Goal: Information Seeking & Learning: Learn about a topic

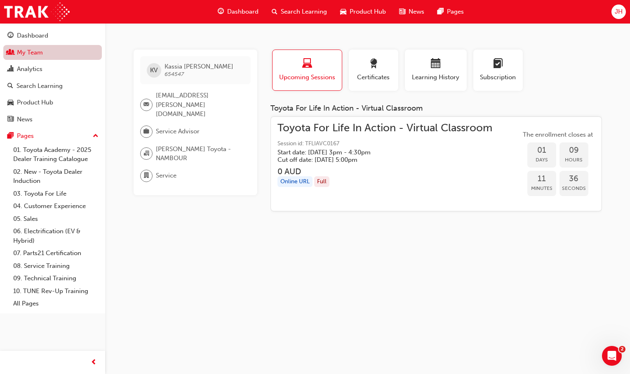
click at [38, 55] on link "My Team" at bounding box center [52, 52] width 99 height 15
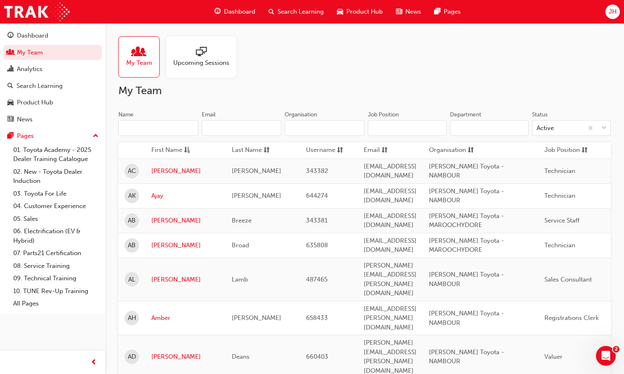
click at [177, 124] on input "Name" at bounding box center [158, 128] width 80 height 16
click at [146, 131] on input "Name" at bounding box center [158, 128] width 80 height 16
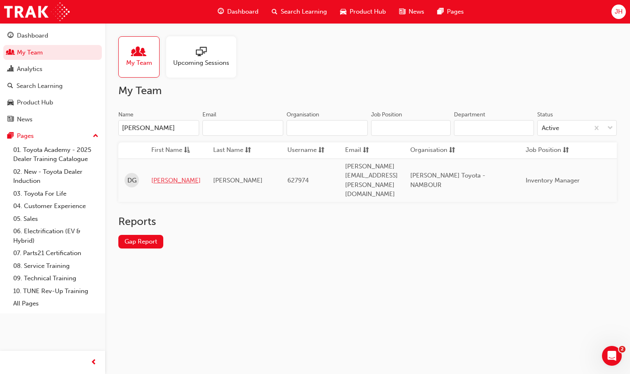
type input "[PERSON_NAME]"
click at [156, 176] on link "[PERSON_NAME]" at bounding box center [175, 180] width 49 height 9
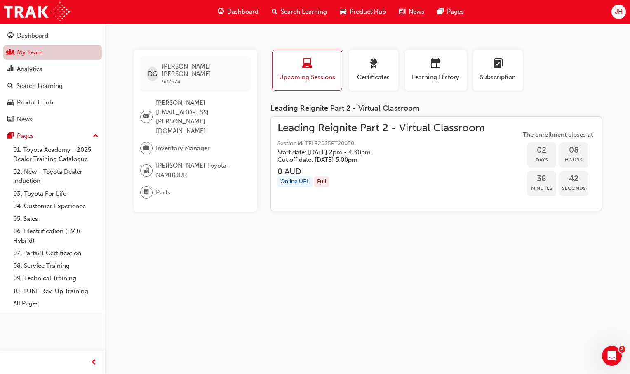
click at [37, 51] on link "My Team" at bounding box center [52, 52] width 99 height 15
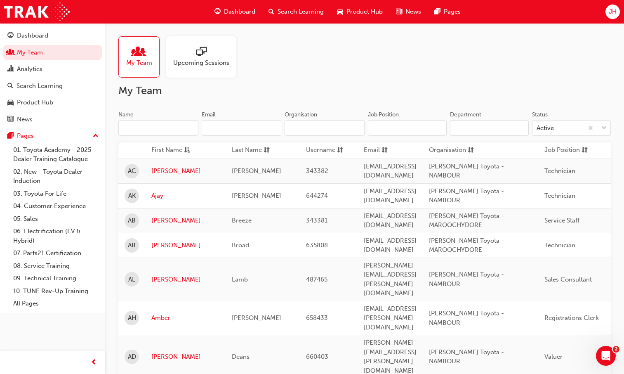
click at [163, 129] on input "Name" at bounding box center [158, 128] width 80 height 16
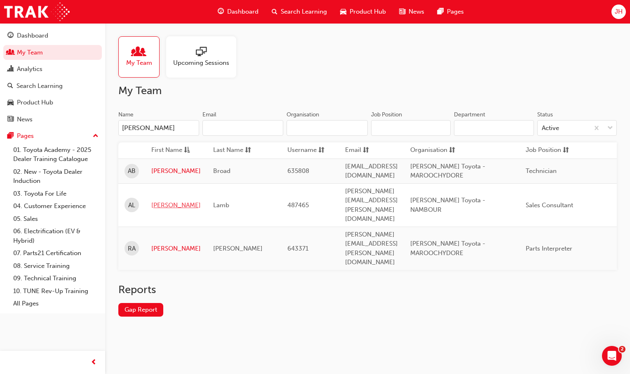
type input "[PERSON_NAME]"
click at [156, 200] on link "[PERSON_NAME]" at bounding box center [175, 204] width 49 height 9
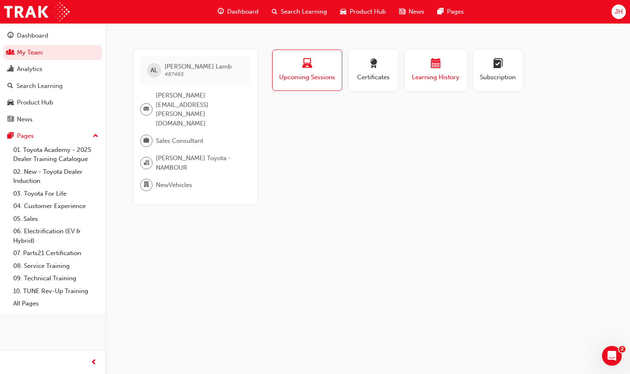
click at [432, 77] on span "Learning History" at bounding box center [435, 77] width 49 height 9
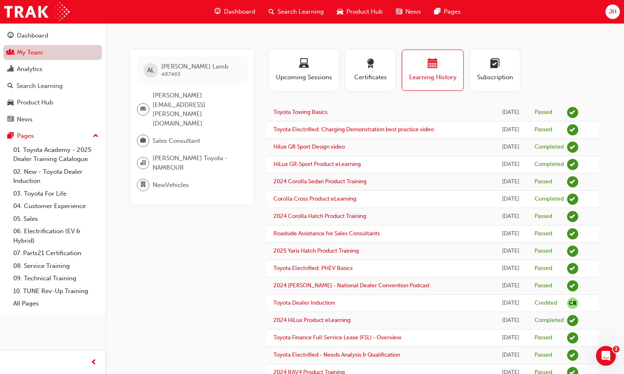
click at [37, 51] on link "My Team" at bounding box center [52, 52] width 99 height 15
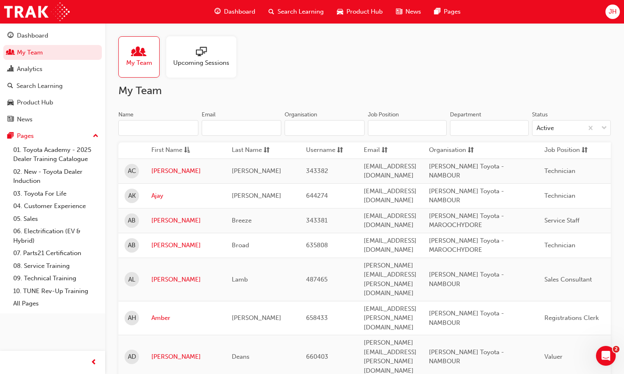
click at [168, 134] on input "Name" at bounding box center [158, 128] width 80 height 16
click at [165, 129] on input "Name" at bounding box center [158, 128] width 80 height 16
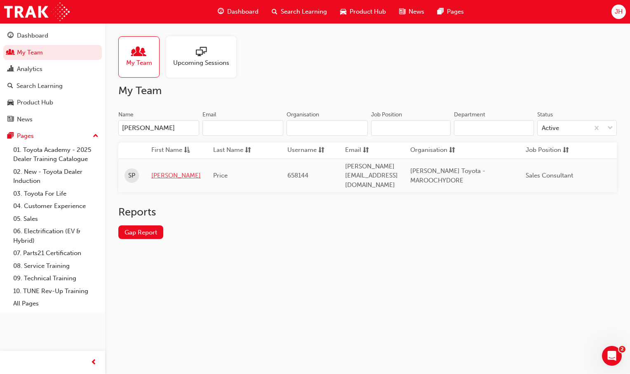
type input "[PERSON_NAME]"
click at [169, 171] on link "[PERSON_NAME]" at bounding box center [175, 175] width 49 height 9
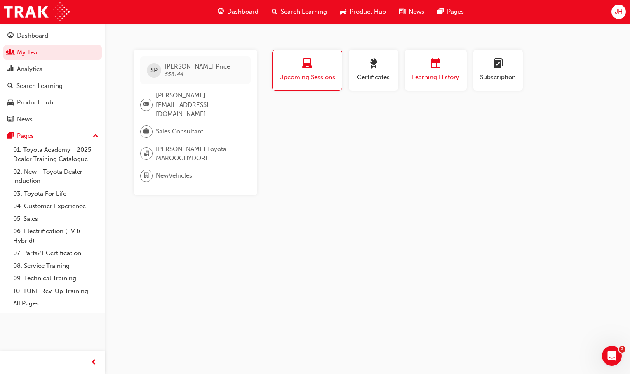
click at [431, 76] on span "Learning History" at bounding box center [435, 77] width 49 height 9
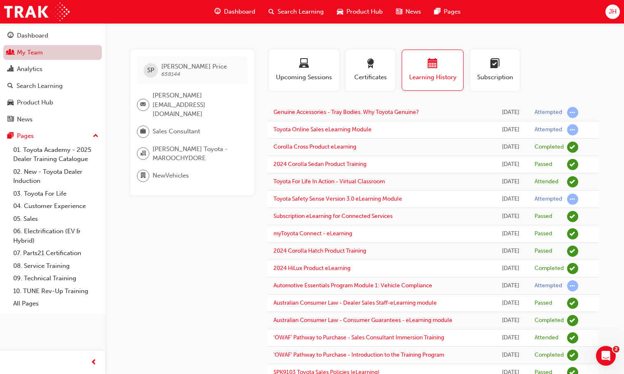
click at [33, 57] on link "My Team" at bounding box center [52, 52] width 99 height 15
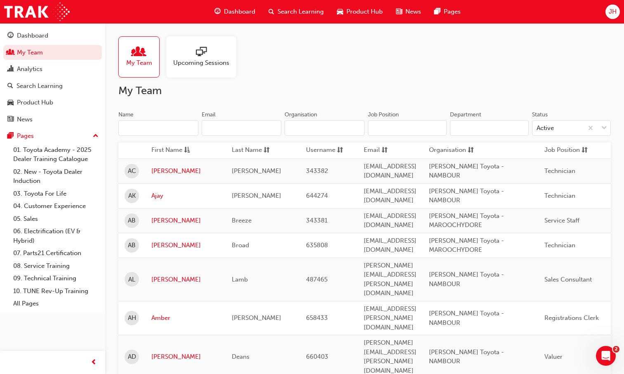
click at [129, 125] on input "Name" at bounding box center [158, 128] width 80 height 16
type input "[PERSON_NAME]"
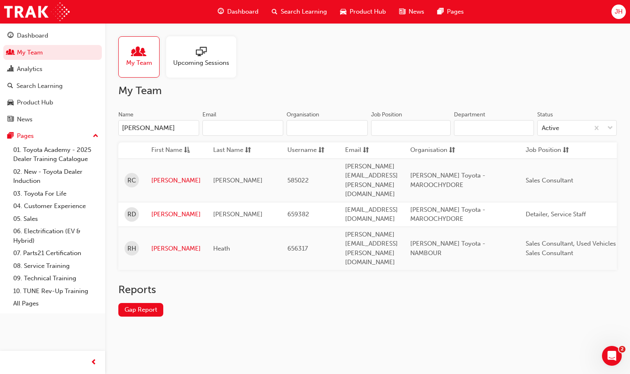
click at [151, 171] on td "[PERSON_NAME]" at bounding box center [176, 179] width 62 height 43
click at [159, 176] on link "[PERSON_NAME]" at bounding box center [175, 180] width 49 height 9
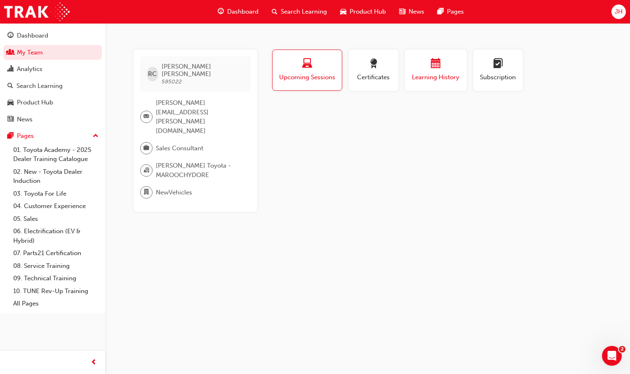
click at [435, 72] on div "Learning History" at bounding box center [435, 71] width 49 height 24
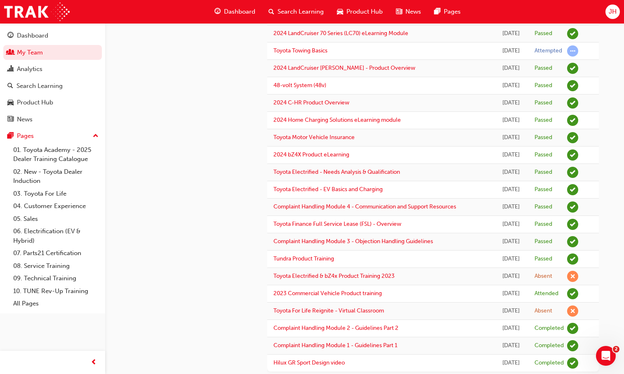
scroll to position [644, 0]
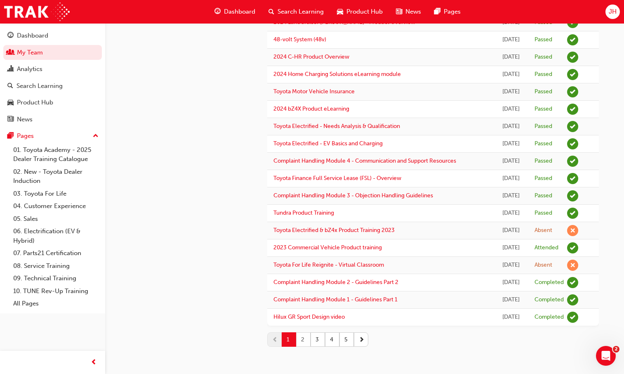
click at [302, 334] on button "2" at bounding box center [303, 339] width 14 height 14
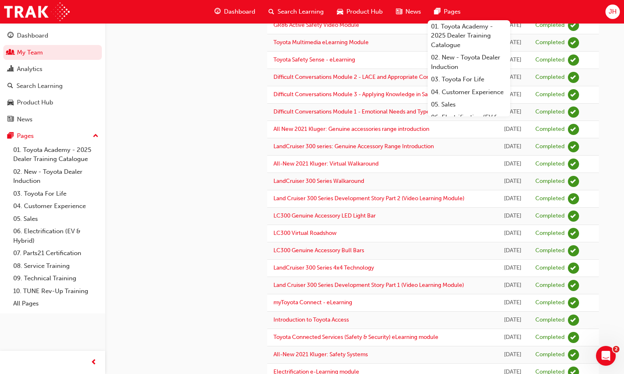
scroll to position [40, 0]
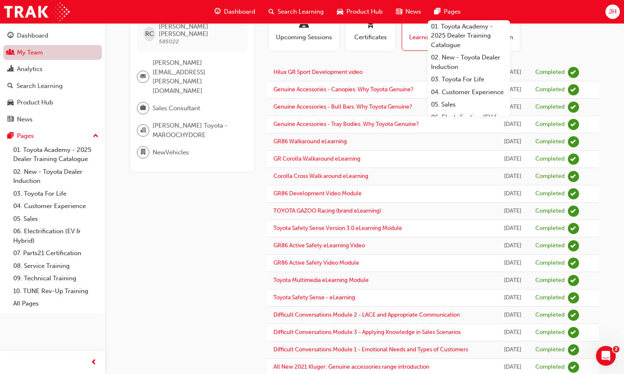
click at [43, 52] on link "My Team" at bounding box center [52, 52] width 99 height 15
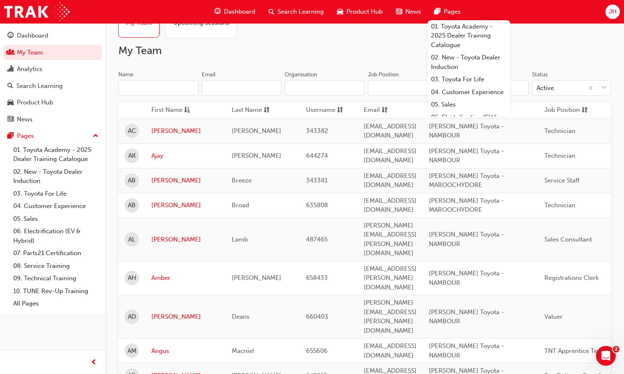
click at [159, 84] on input "Name" at bounding box center [158, 88] width 80 height 16
click at [156, 87] on input "Name" at bounding box center [158, 88] width 80 height 16
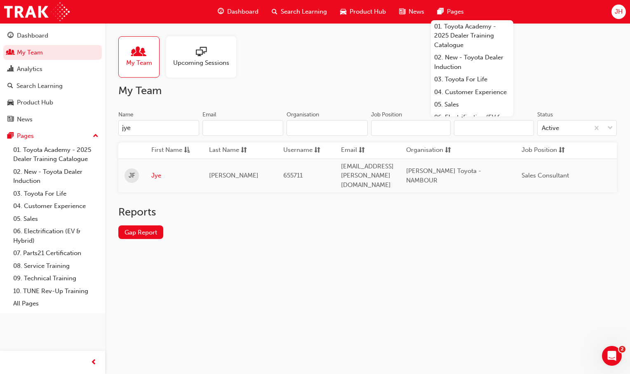
type input "jye"
click at [158, 171] on link "Jye" at bounding box center [173, 175] width 45 height 9
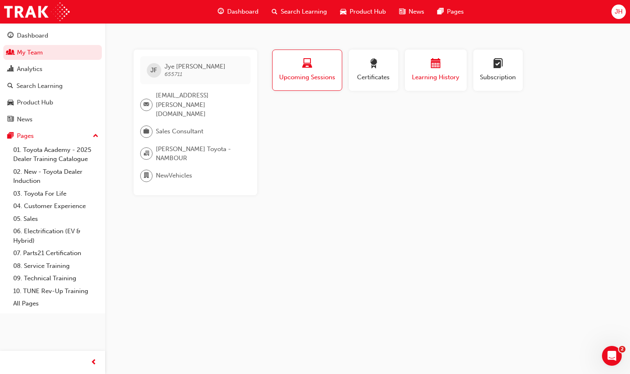
click at [431, 73] on span "Learning History" at bounding box center [435, 77] width 49 height 9
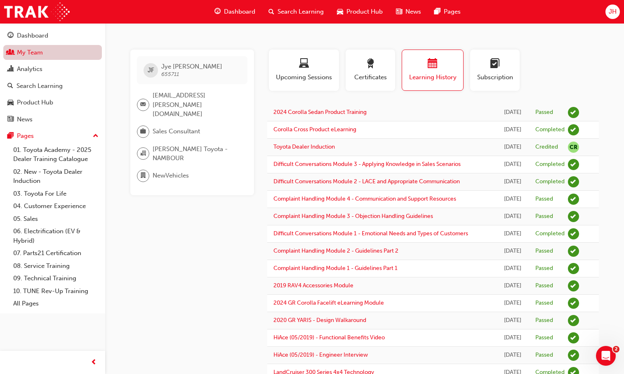
click at [32, 52] on link "My Team" at bounding box center [52, 52] width 99 height 15
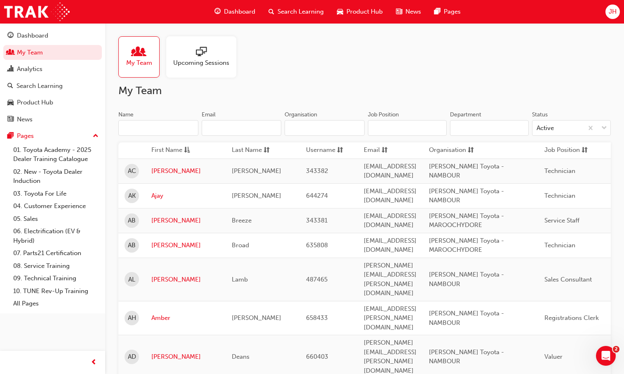
click at [184, 124] on input "Name" at bounding box center [158, 128] width 80 height 16
click at [172, 128] on input "Name" at bounding box center [158, 128] width 80 height 16
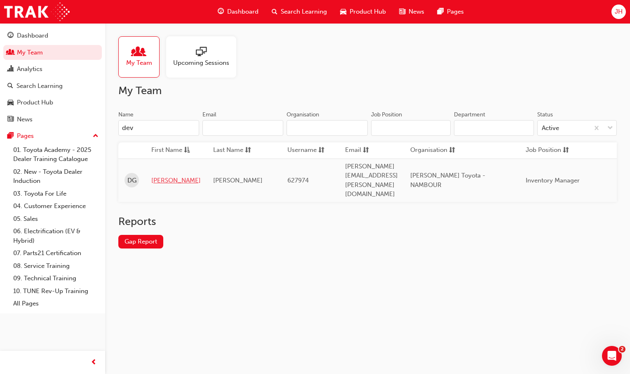
type input "dev"
click at [159, 176] on link "[PERSON_NAME]" at bounding box center [175, 180] width 49 height 9
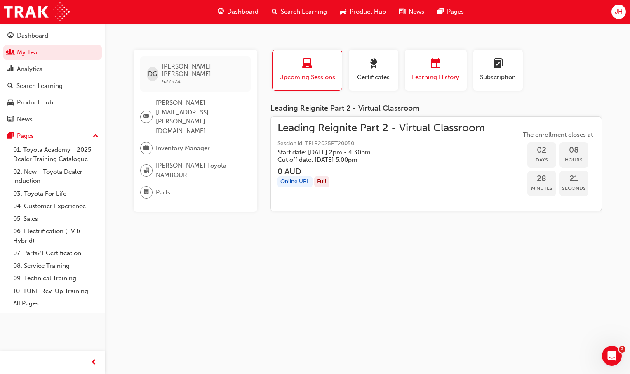
click at [426, 83] on button "Learning History" at bounding box center [436, 69] width 62 height 41
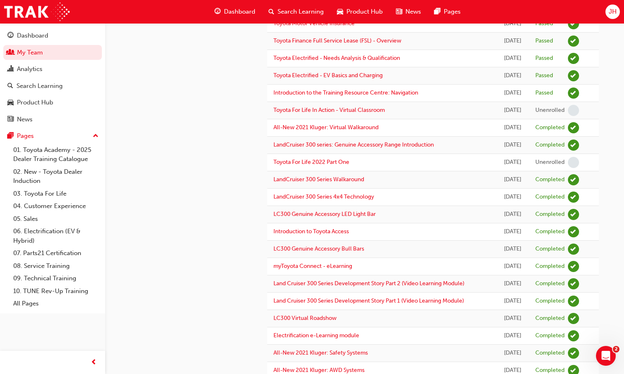
scroll to position [674, 0]
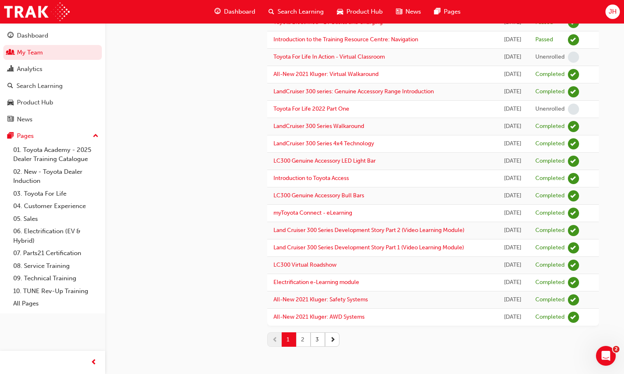
click at [299, 340] on button "2" at bounding box center [303, 339] width 14 height 14
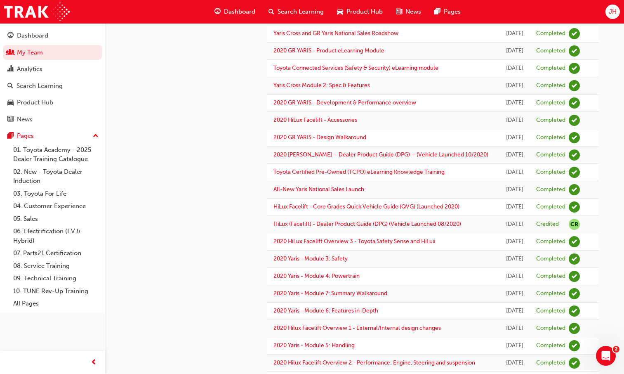
scroll to position [0, 0]
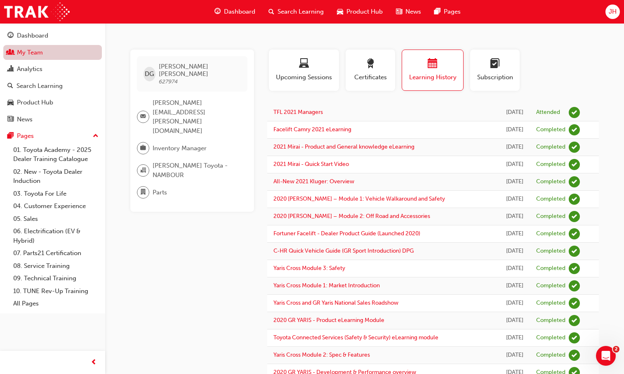
click at [32, 48] on link "My Team" at bounding box center [52, 52] width 99 height 15
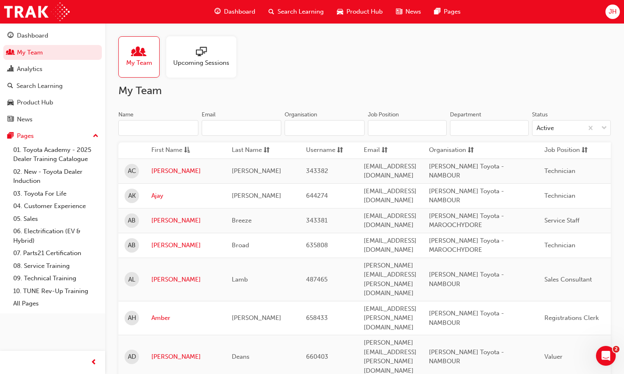
click at [162, 129] on input "Name" at bounding box center [158, 128] width 80 height 16
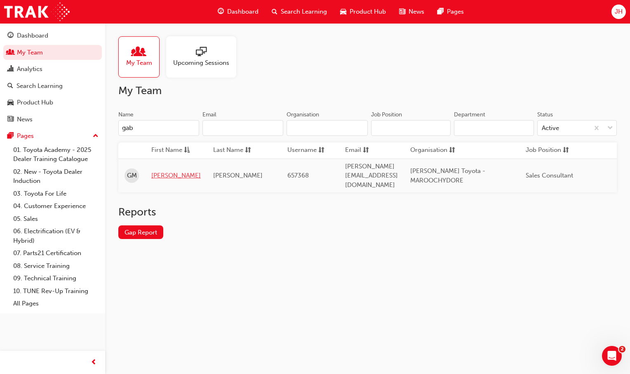
type input "gab"
click at [159, 171] on link "[PERSON_NAME]" at bounding box center [175, 175] width 49 height 9
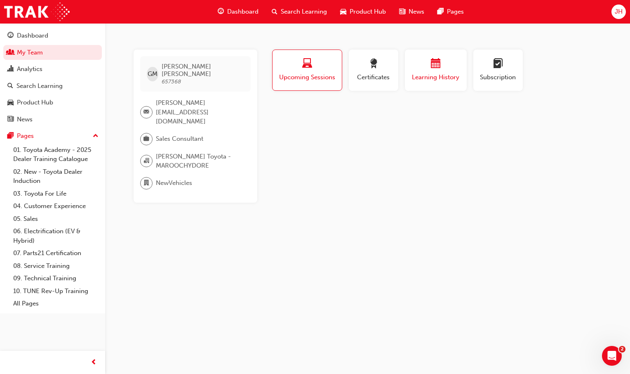
click at [437, 68] on span "calendar-icon" at bounding box center [436, 64] width 10 height 11
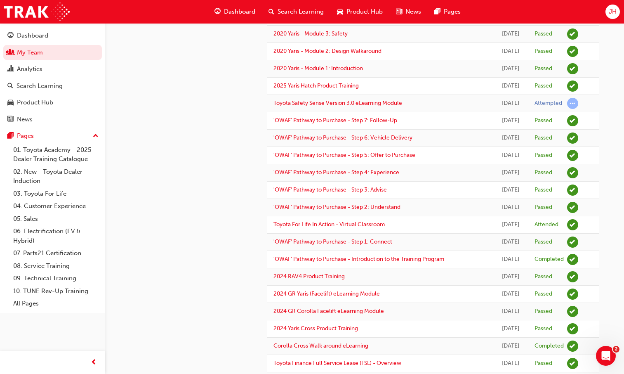
scroll to position [644, 0]
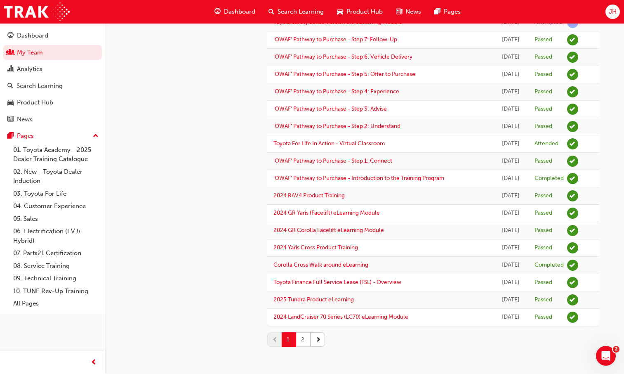
click at [304, 336] on button "2" at bounding box center [303, 339] width 14 height 14
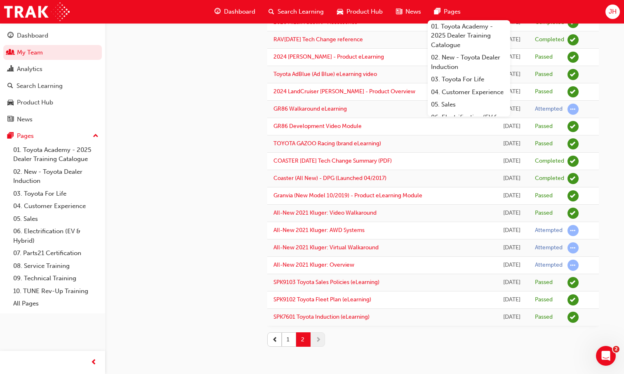
scroll to position [81, 0]
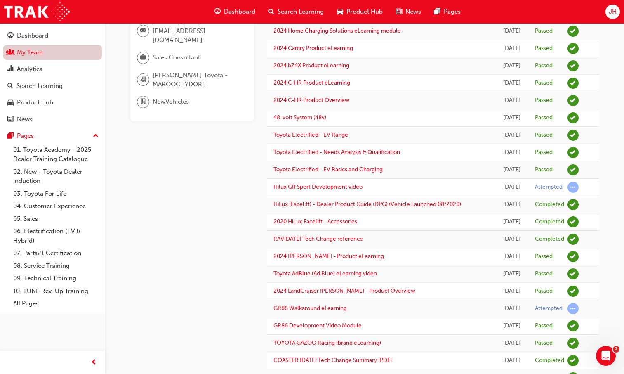
click at [47, 55] on link "My Team" at bounding box center [52, 52] width 99 height 15
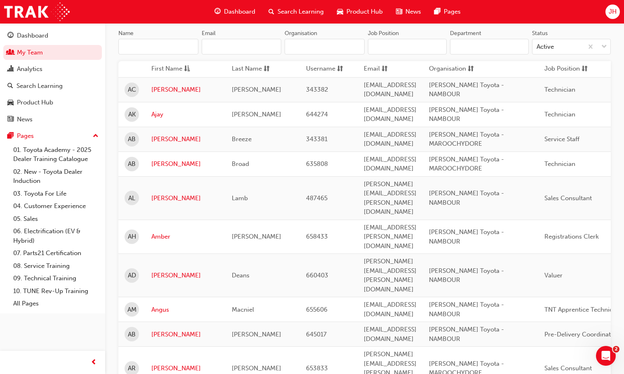
click at [153, 46] on input "Name" at bounding box center [158, 47] width 80 height 16
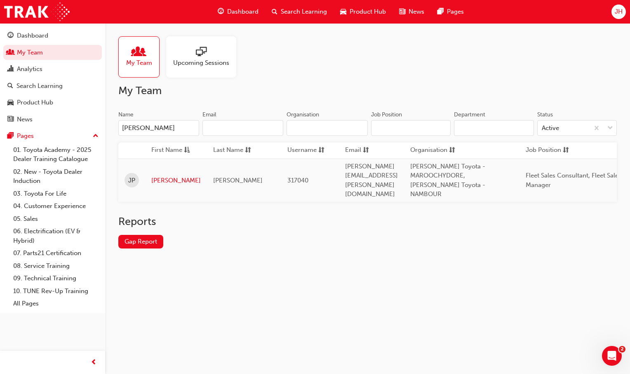
type input "[PERSON_NAME]"
click at [158, 176] on link "[PERSON_NAME]" at bounding box center [175, 180] width 49 height 9
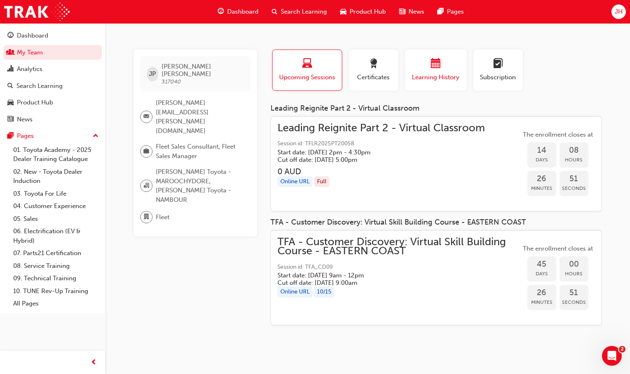
click at [433, 78] on span "Learning History" at bounding box center [435, 77] width 49 height 9
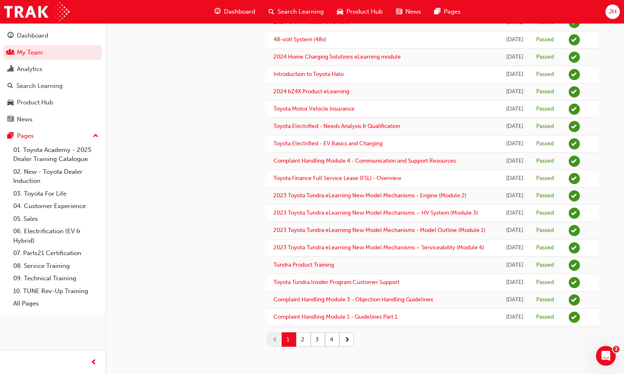
scroll to position [941, 0]
click at [306, 338] on button "2" at bounding box center [303, 339] width 14 height 14
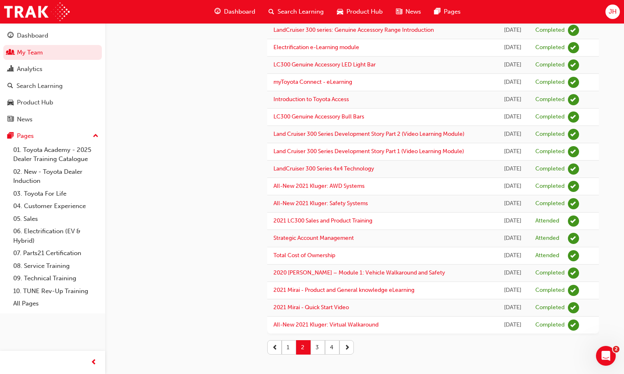
scroll to position [696, 0]
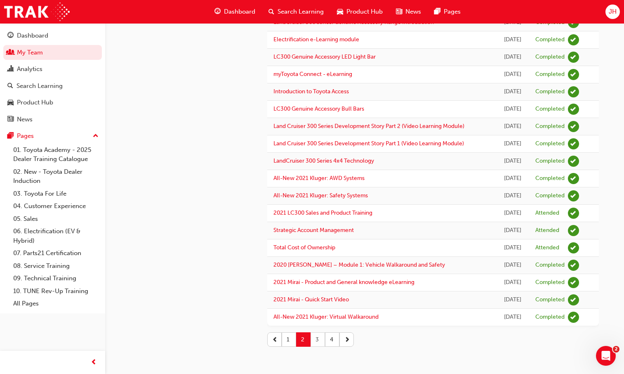
click at [315, 339] on button "3" at bounding box center [318, 339] width 14 height 14
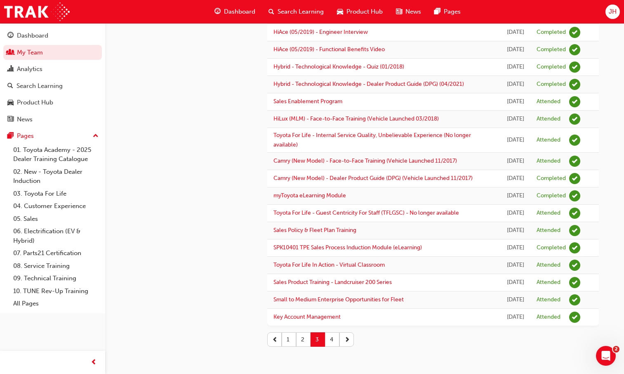
scroll to position [911, 0]
click at [50, 49] on link "My Team" at bounding box center [52, 52] width 99 height 15
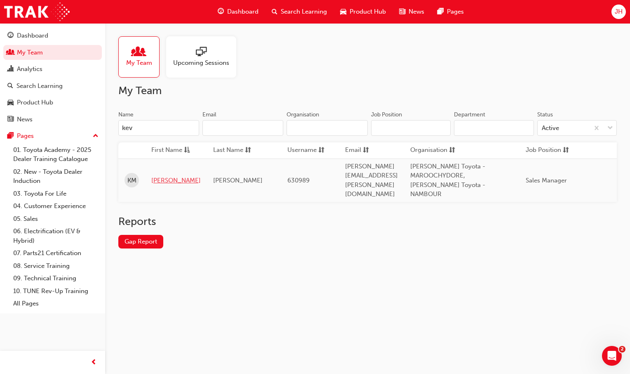
type input "kev"
click at [165, 176] on link "[PERSON_NAME]" at bounding box center [175, 180] width 49 height 9
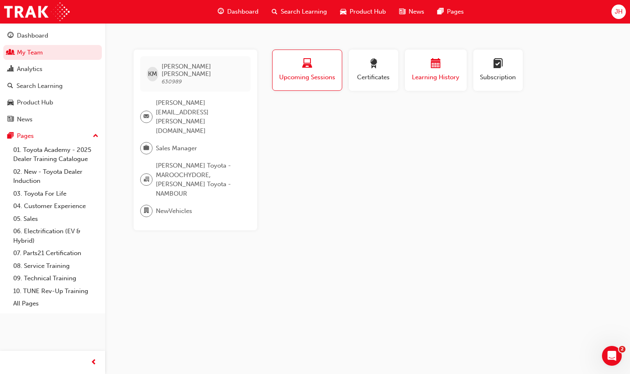
click at [447, 64] on div "button" at bounding box center [435, 65] width 49 height 13
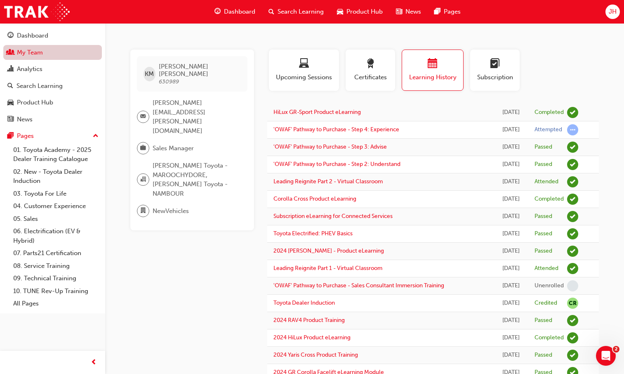
click at [49, 55] on link "My Team" at bounding box center [52, 52] width 99 height 15
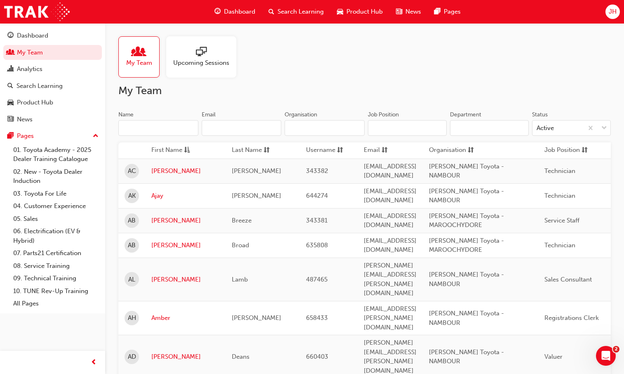
click at [179, 131] on input "Name" at bounding box center [158, 128] width 80 height 16
click at [182, 126] on input "Name" at bounding box center [158, 128] width 80 height 16
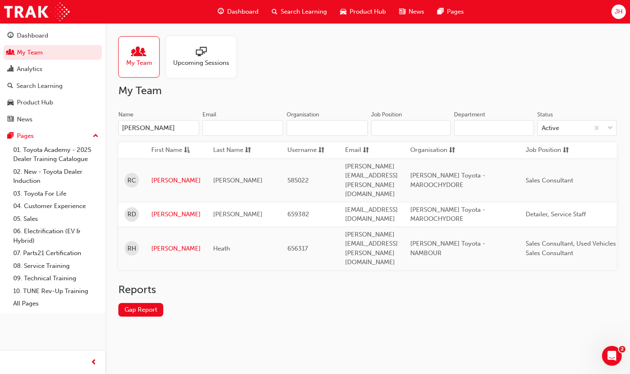
type input "[PERSON_NAME]"
click at [162, 176] on link "[PERSON_NAME]" at bounding box center [175, 180] width 49 height 9
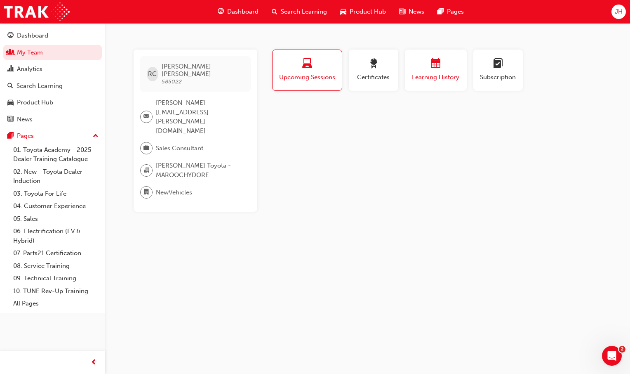
click at [454, 73] on span "Learning History" at bounding box center [435, 77] width 49 height 9
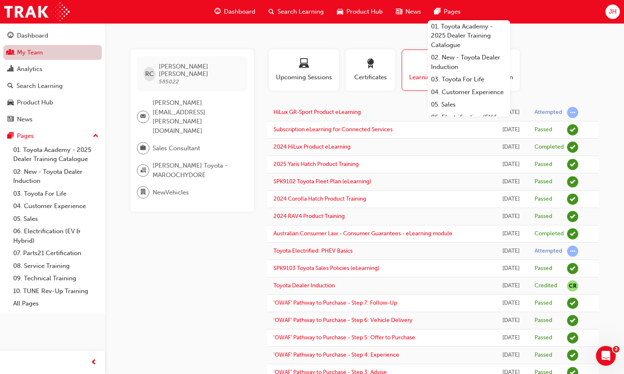
click at [17, 54] on link "My Team" at bounding box center [52, 52] width 99 height 15
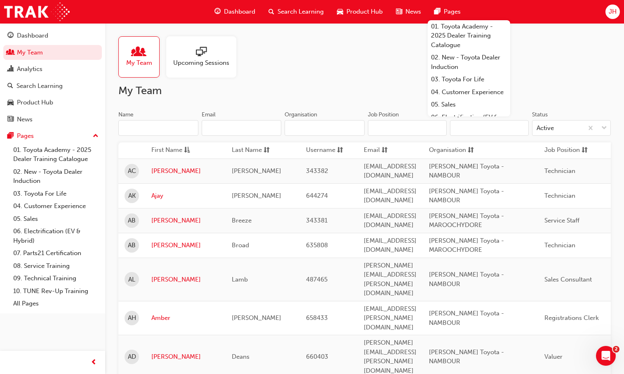
click at [144, 129] on input "Name" at bounding box center [158, 128] width 80 height 16
click at [151, 125] on input "Name" at bounding box center [158, 128] width 80 height 16
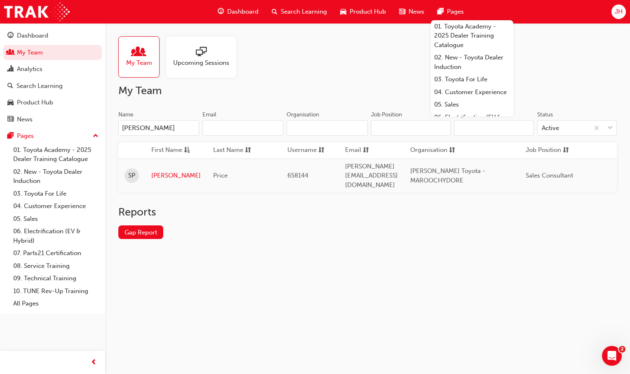
type input "[PERSON_NAME]"
click at [154, 164] on td "[PERSON_NAME]" at bounding box center [176, 175] width 62 height 34
click at [154, 171] on link "[PERSON_NAME]" at bounding box center [175, 175] width 49 height 9
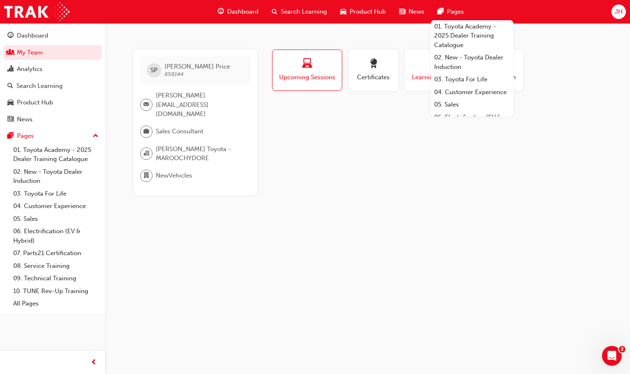
click at [412, 85] on button "Learning History" at bounding box center [436, 69] width 62 height 41
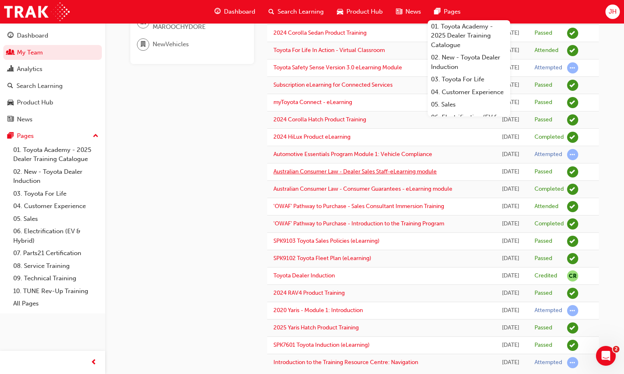
scroll to position [149, 0]
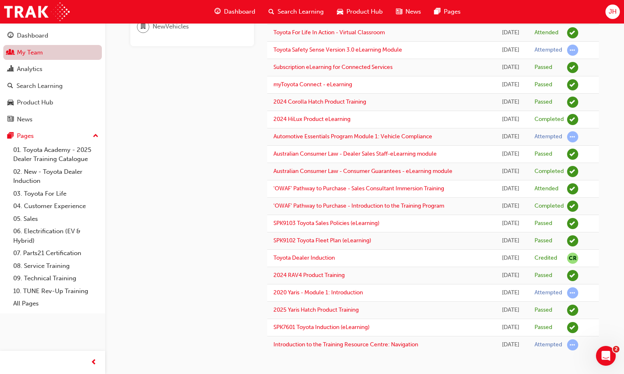
click at [31, 49] on link "My Team" at bounding box center [52, 52] width 99 height 15
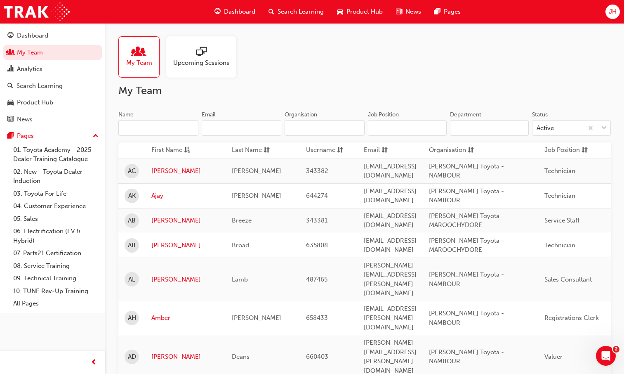
click at [177, 125] on input "Name" at bounding box center [158, 128] width 80 height 16
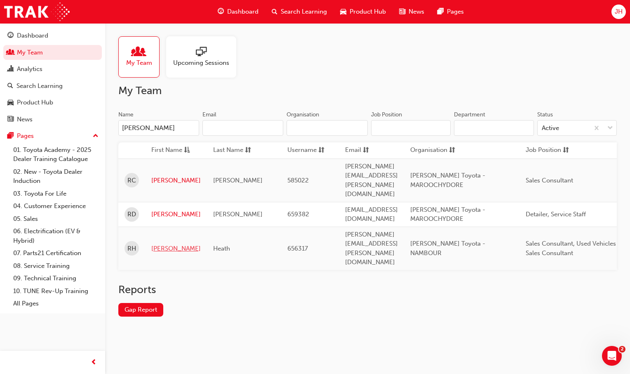
type input "[PERSON_NAME]"
click at [158, 244] on link "[PERSON_NAME]" at bounding box center [175, 248] width 49 height 9
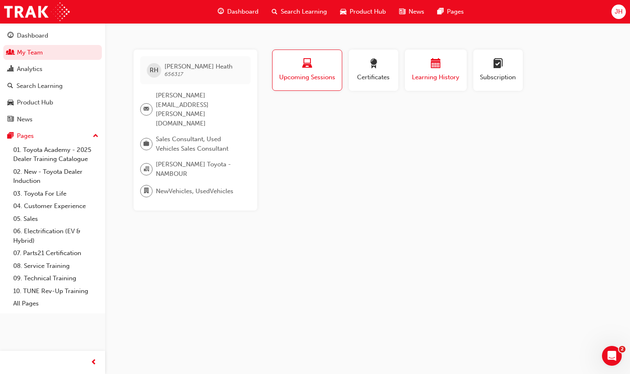
click at [434, 78] on span "Learning History" at bounding box center [435, 77] width 49 height 9
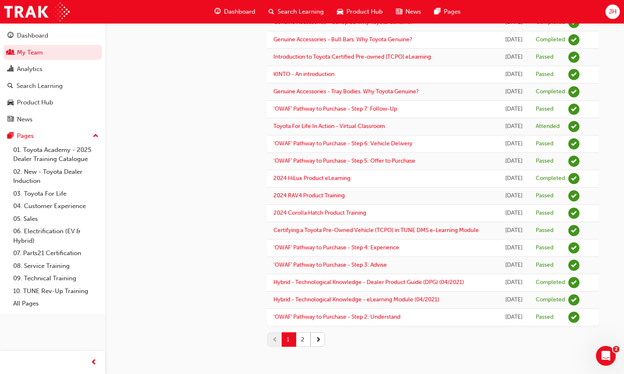
scroll to position [756, 0]
click at [304, 338] on button "2" at bounding box center [303, 339] width 14 height 14
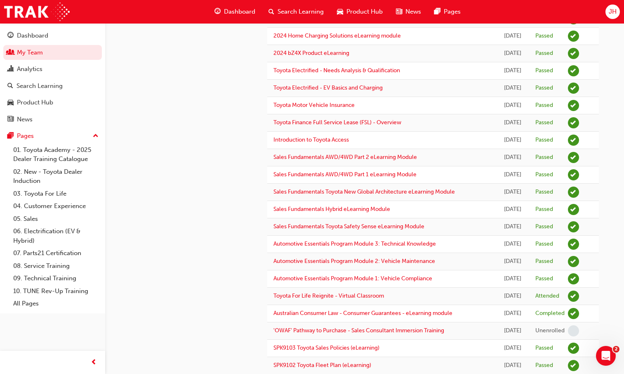
scroll to position [605, 0]
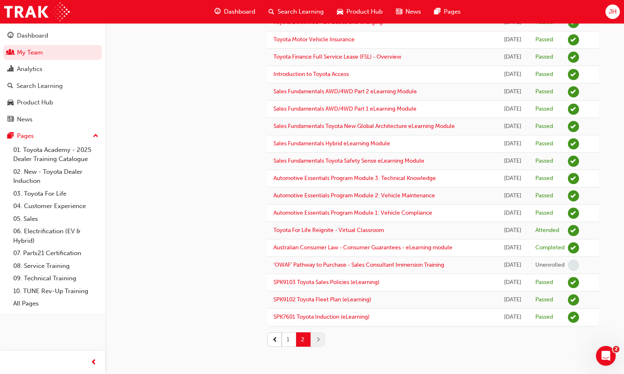
click at [292, 337] on button "1" at bounding box center [289, 339] width 14 height 14
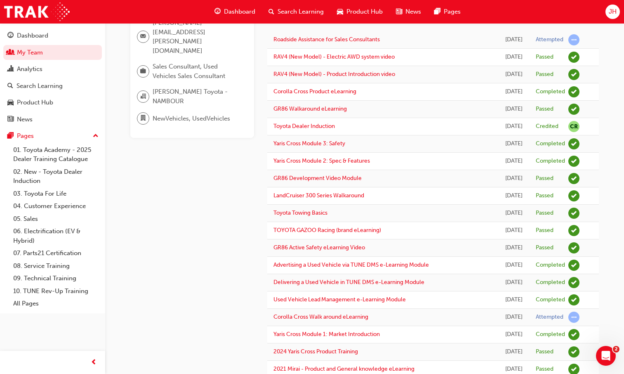
scroll to position [0, 0]
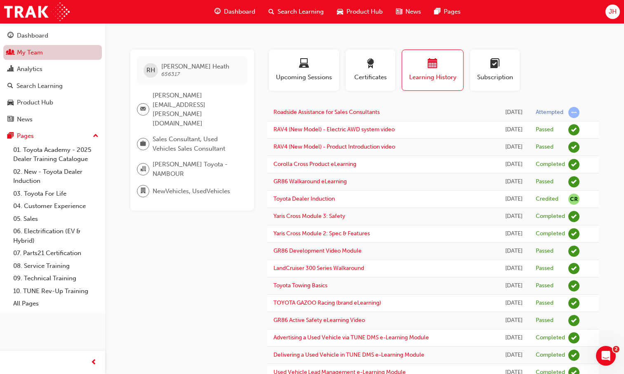
click at [40, 54] on link "My Team" at bounding box center [52, 52] width 99 height 15
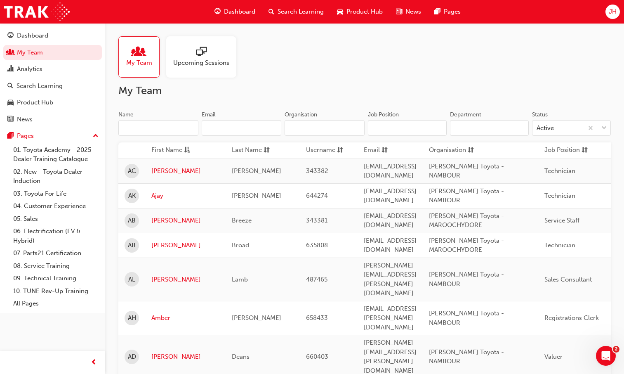
click at [167, 130] on input "Name" at bounding box center [158, 128] width 80 height 16
click at [172, 117] on div "Name" at bounding box center [158, 116] width 80 height 10
click at [172, 120] on input "Name" at bounding box center [158, 128] width 80 height 16
click at [166, 124] on input "Name" at bounding box center [158, 128] width 80 height 16
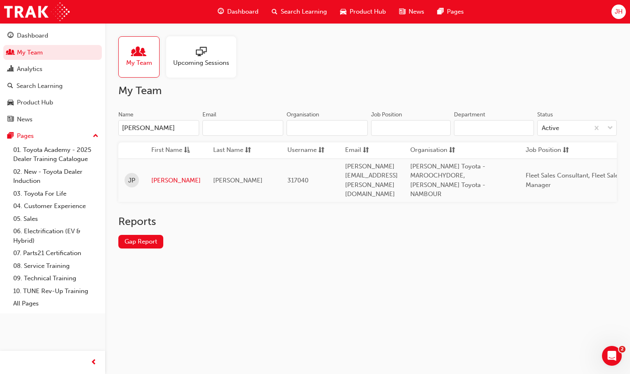
type input "[PERSON_NAME]"
click at [160, 170] on td "[PERSON_NAME]" at bounding box center [176, 179] width 62 height 43
click at [160, 177] on link "[PERSON_NAME]" at bounding box center [175, 180] width 49 height 9
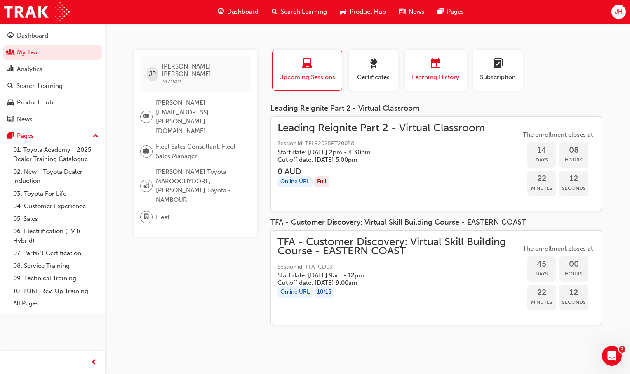
click at [444, 60] on div "button" at bounding box center [435, 65] width 49 height 13
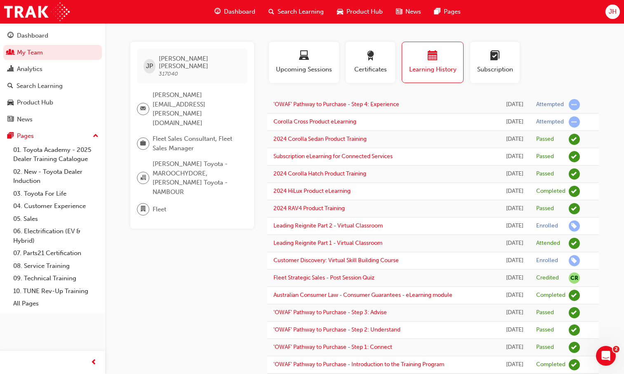
scroll to position [8, 0]
click at [33, 49] on link "My Team" at bounding box center [52, 52] width 99 height 15
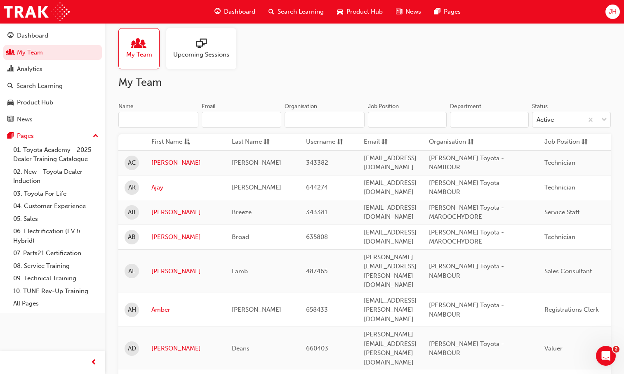
click at [152, 118] on input "Name" at bounding box center [158, 120] width 80 height 16
click at [162, 122] on input "Name" at bounding box center [158, 120] width 80 height 16
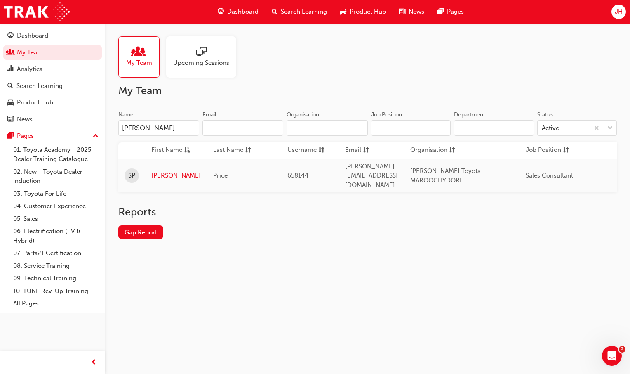
type input "[PERSON_NAME]"
click at [163, 165] on td "[PERSON_NAME]" at bounding box center [176, 175] width 62 height 34
click at [162, 171] on link "[PERSON_NAME]" at bounding box center [175, 175] width 49 height 9
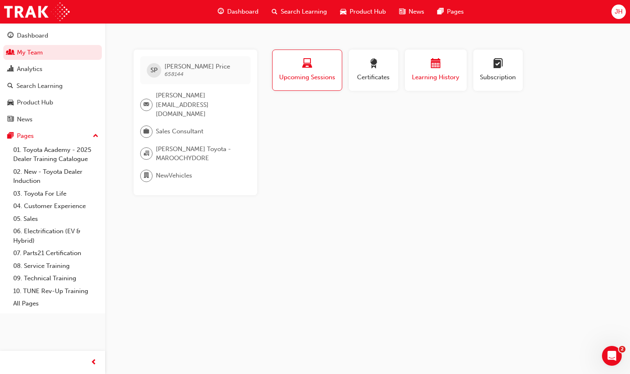
click at [424, 80] on span "Learning History" at bounding box center [435, 77] width 49 height 9
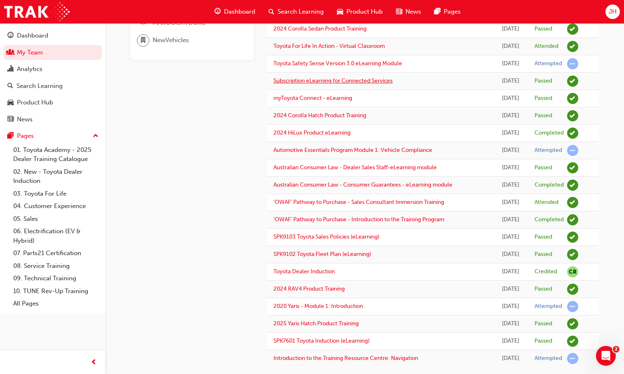
scroll to position [149, 0]
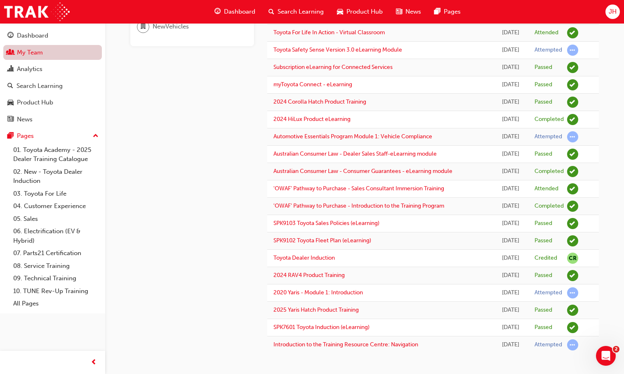
click at [40, 53] on link "My Team" at bounding box center [52, 52] width 99 height 15
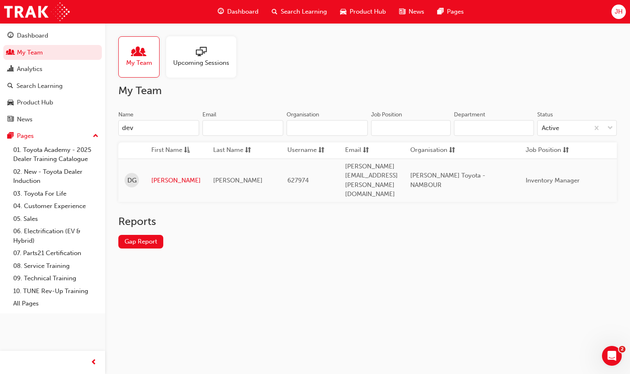
type input "dev"
click at [161, 176] on link "[PERSON_NAME]" at bounding box center [175, 180] width 49 height 9
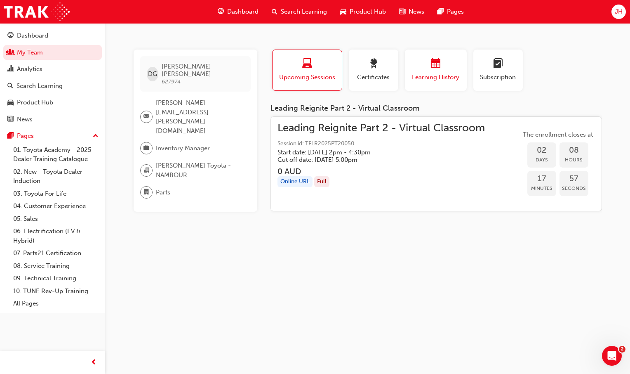
click at [454, 76] on span "Learning History" at bounding box center [435, 77] width 49 height 9
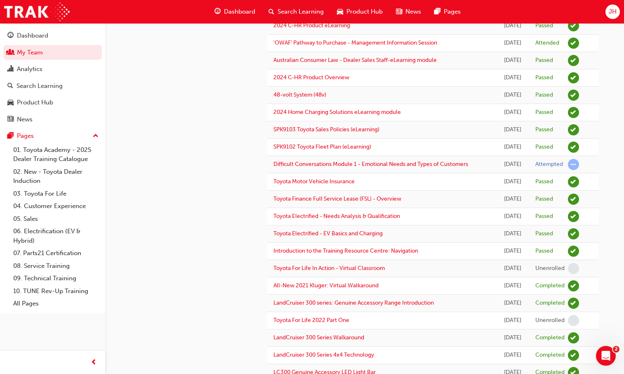
scroll to position [651, 0]
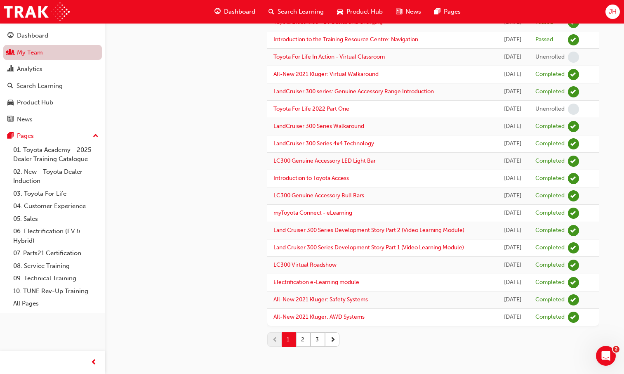
click at [33, 54] on link "My Team" at bounding box center [52, 52] width 99 height 15
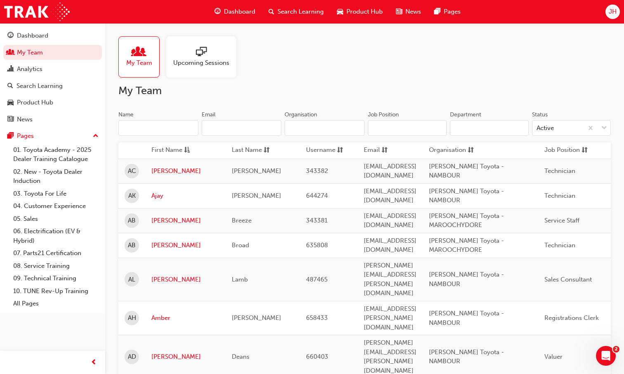
click at [170, 124] on input "Name" at bounding box center [158, 128] width 80 height 16
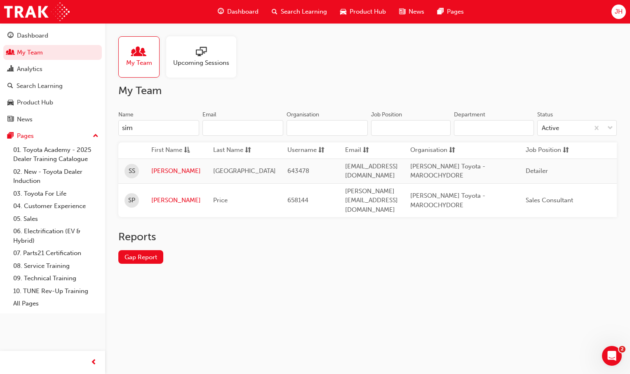
click at [170, 124] on input "sim" at bounding box center [158, 128] width 81 height 16
type input "sim"
click at [164, 198] on link "[PERSON_NAME]" at bounding box center [175, 199] width 49 height 9
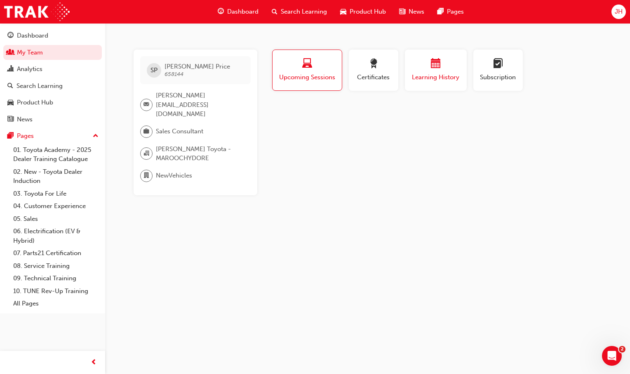
click at [459, 83] on button "Learning History" at bounding box center [436, 69] width 62 height 41
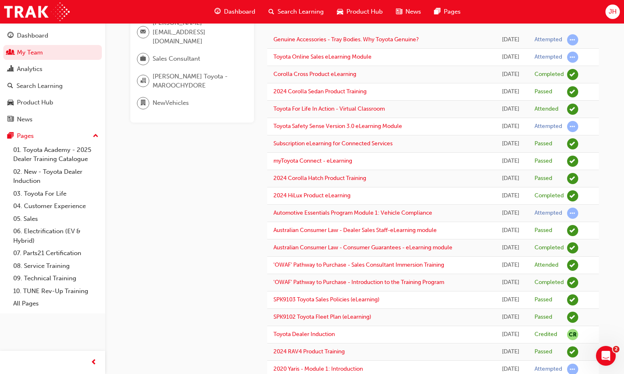
scroll to position [149, 0]
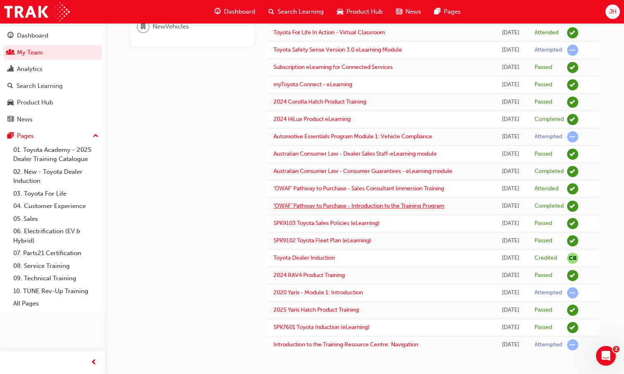
click at [422, 205] on link "'OWAF' Pathway to Purchase - Introduction to the Training Program" at bounding box center [358, 205] width 171 height 7
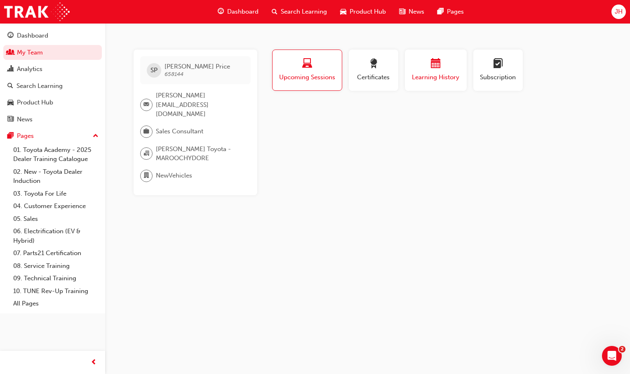
click at [440, 79] on span "Learning History" at bounding box center [435, 77] width 49 height 9
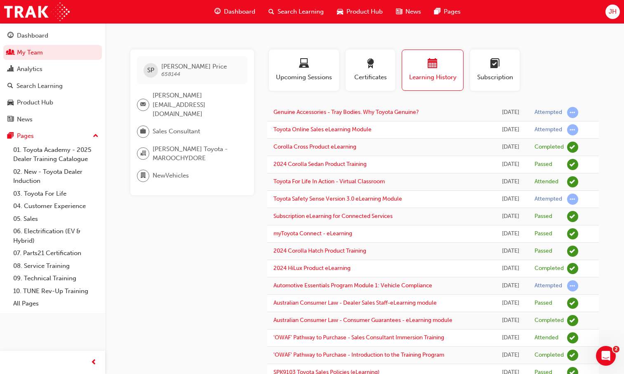
scroll to position [149, 0]
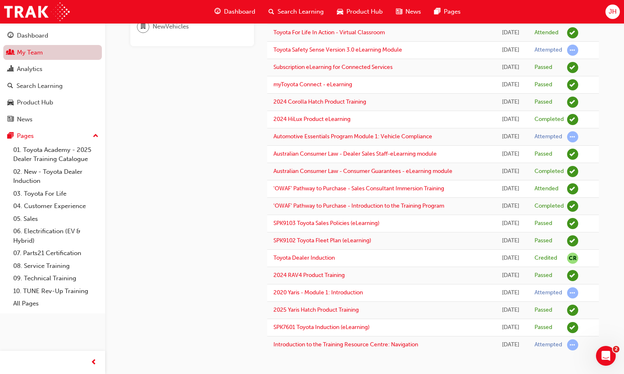
click at [28, 52] on link "My Team" at bounding box center [52, 52] width 99 height 15
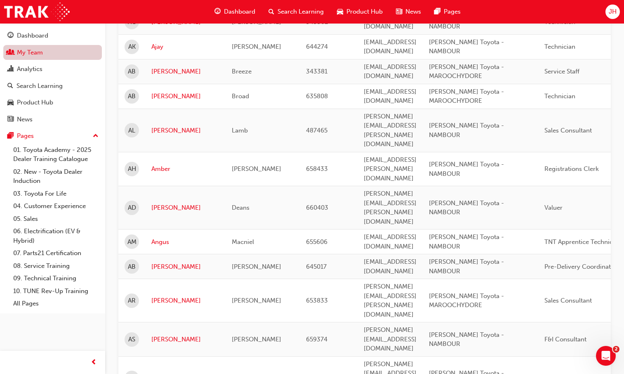
click at [38, 53] on link "My Team" at bounding box center [52, 52] width 99 height 15
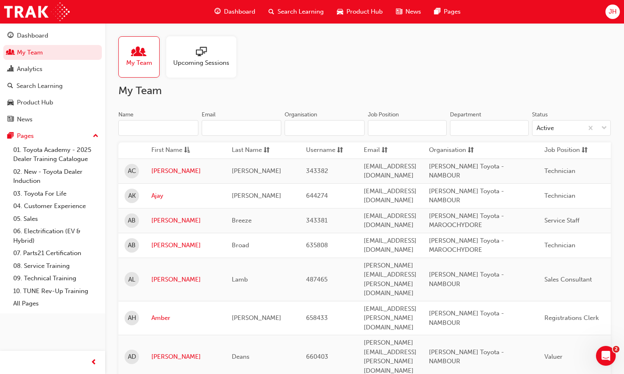
click at [143, 134] on input "Name" at bounding box center [158, 128] width 80 height 16
click at [160, 130] on input "Name" at bounding box center [158, 128] width 80 height 16
click at [139, 125] on input "Name" at bounding box center [158, 128] width 80 height 16
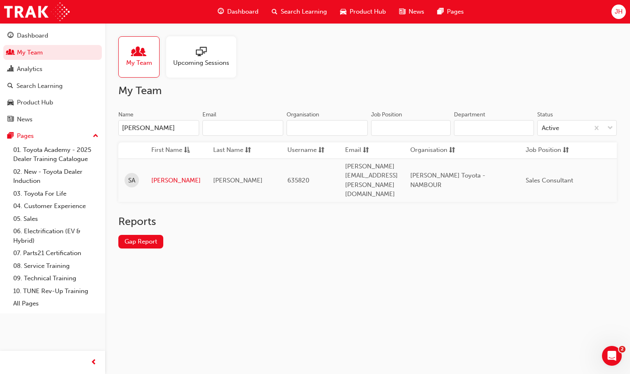
type input "[PERSON_NAME]"
click at [158, 176] on link "[PERSON_NAME]" at bounding box center [175, 180] width 49 height 9
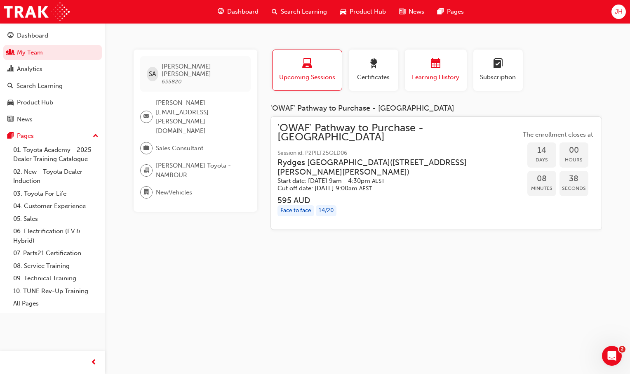
click at [429, 73] on span "Learning History" at bounding box center [435, 77] width 49 height 9
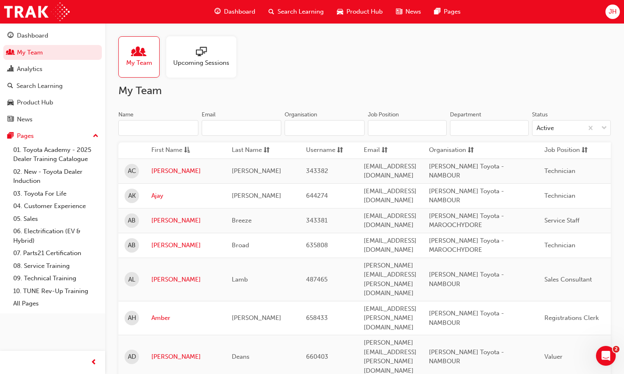
click at [141, 129] on input "Name" at bounding box center [158, 128] width 80 height 16
type input "[PERSON_NAME]"
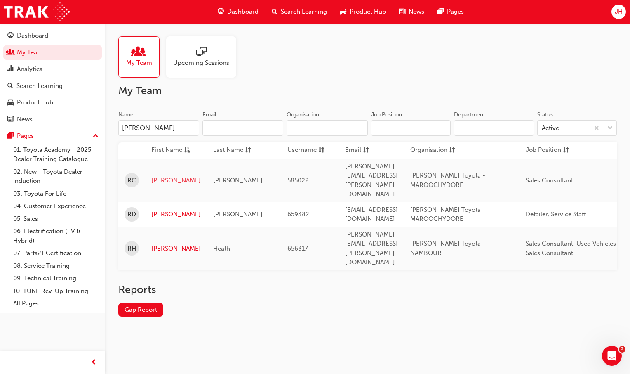
click at [158, 176] on link "[PERSON_NAME]" at bounding box center [175, 180] width 49 height 9
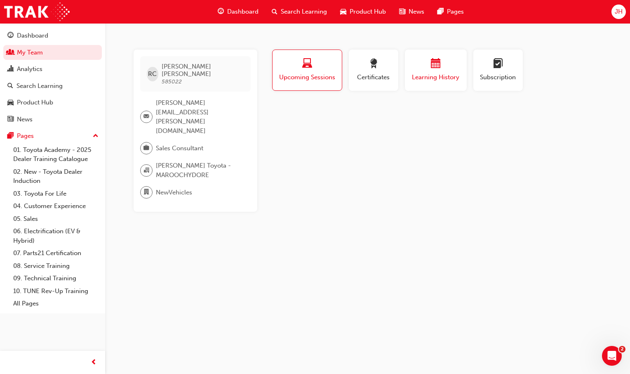
click at [438, 60] on span "calendar-icon" at bounding box center [436, 64] width 10 height 11
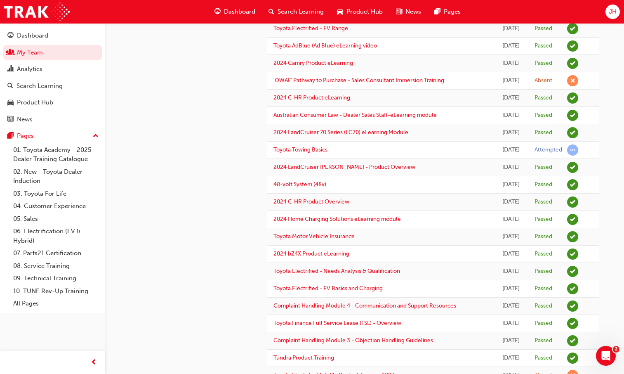
scroll to position [644, 0]
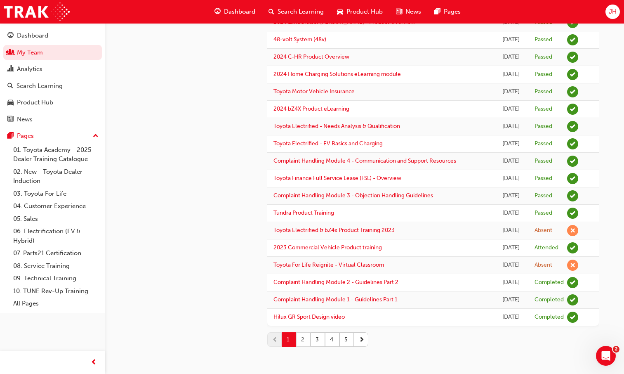
click at [308, 338] on button "2" at bounding box center [303, 339] width 14 height 14
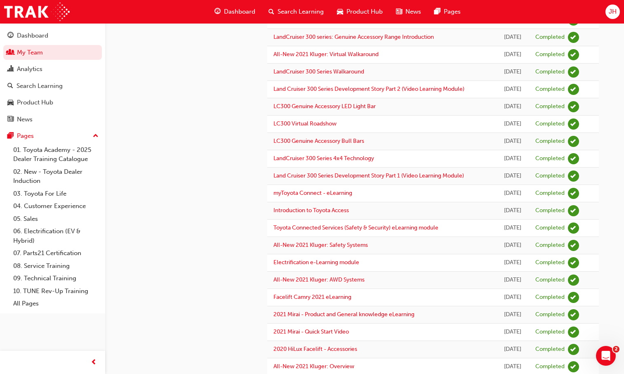
scroll to position [235, 0]
